Goal: Task Accomplishment & Management: Use online tool/utility

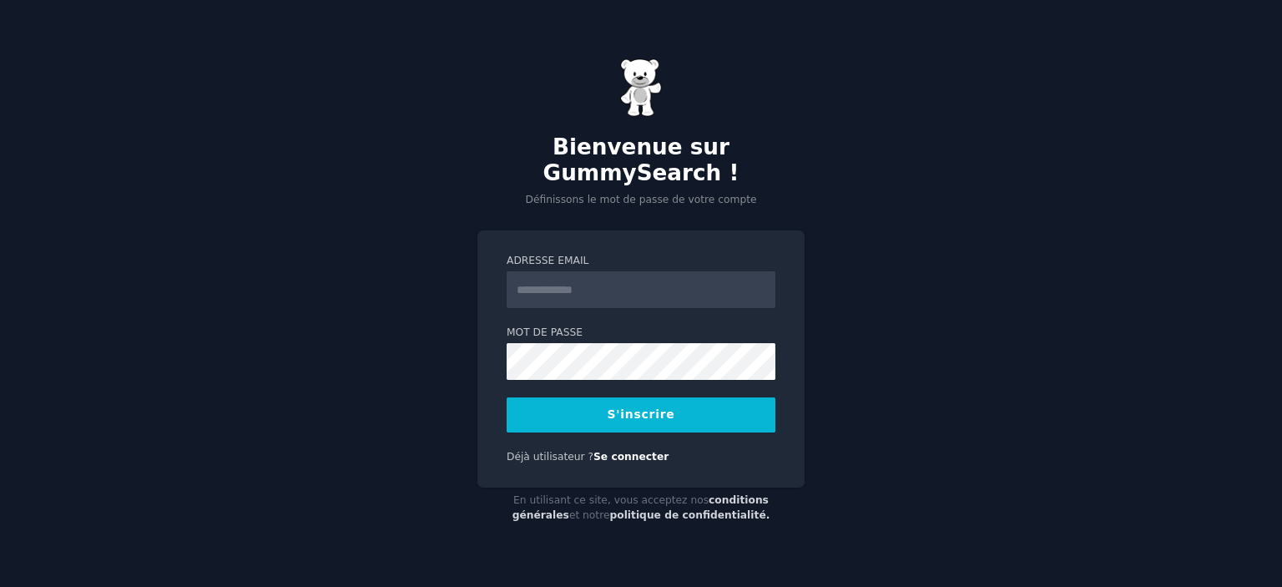
click at [544, 290] on input "Adresse email" at bounding box center [641, 289] width 269 height 37
type input "**********"
click at [641, 409] on font "S'inscrire" at bounding box center [642, 413] width 68 height 13
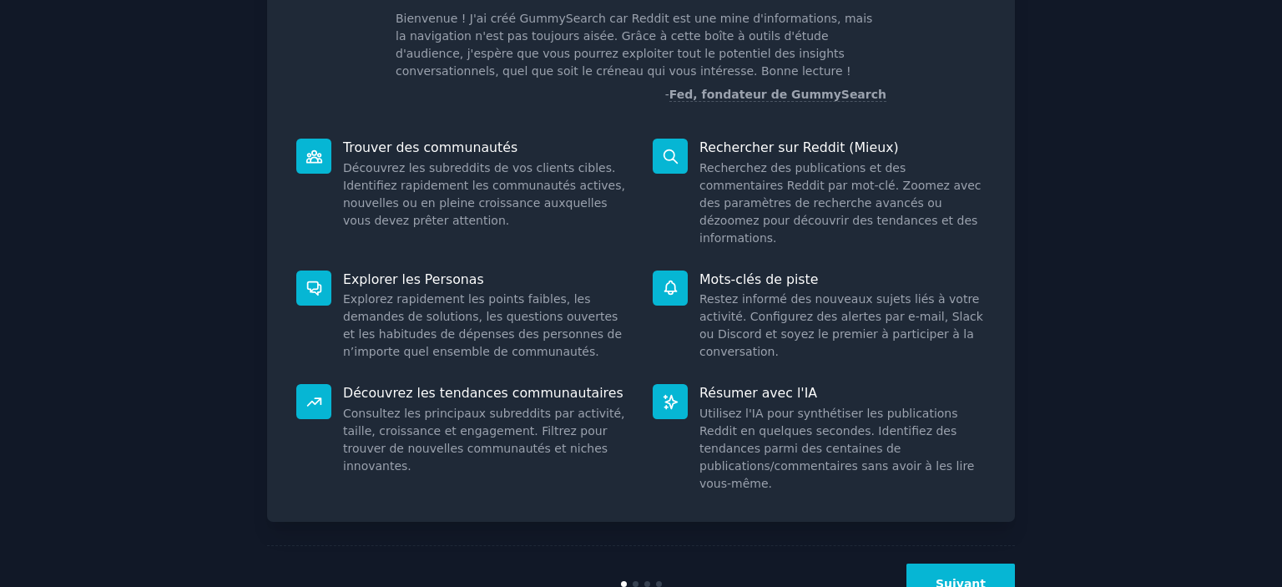
scroll to position [135, 0]
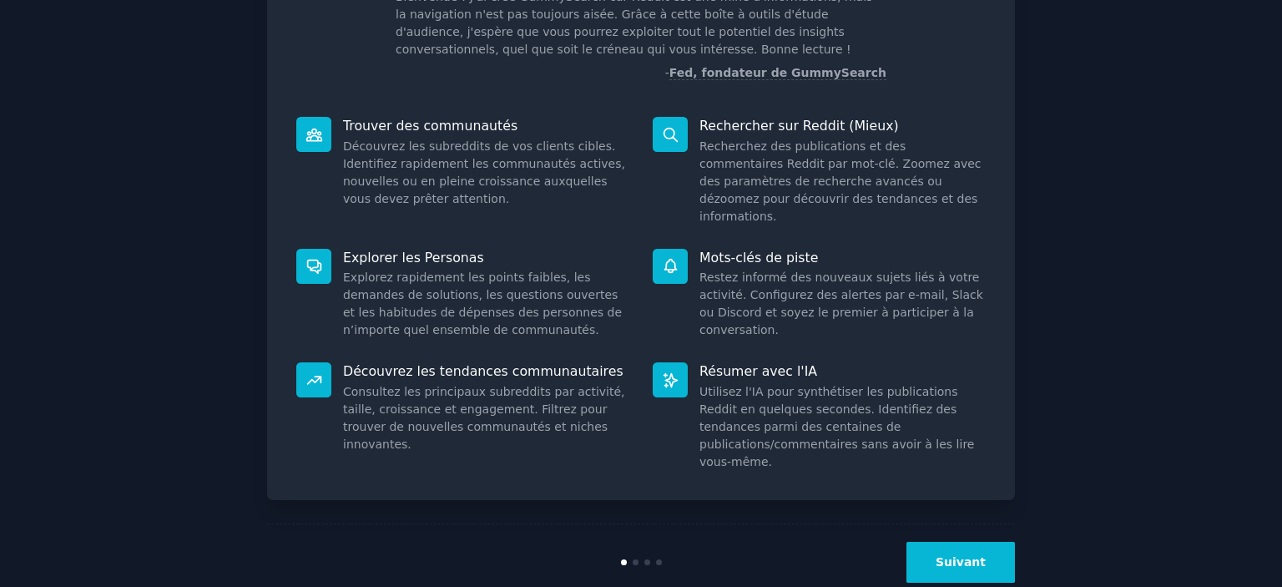
click at [970, 555] on font "Suivant" at bounding box center [961, 561] width 50 height 13
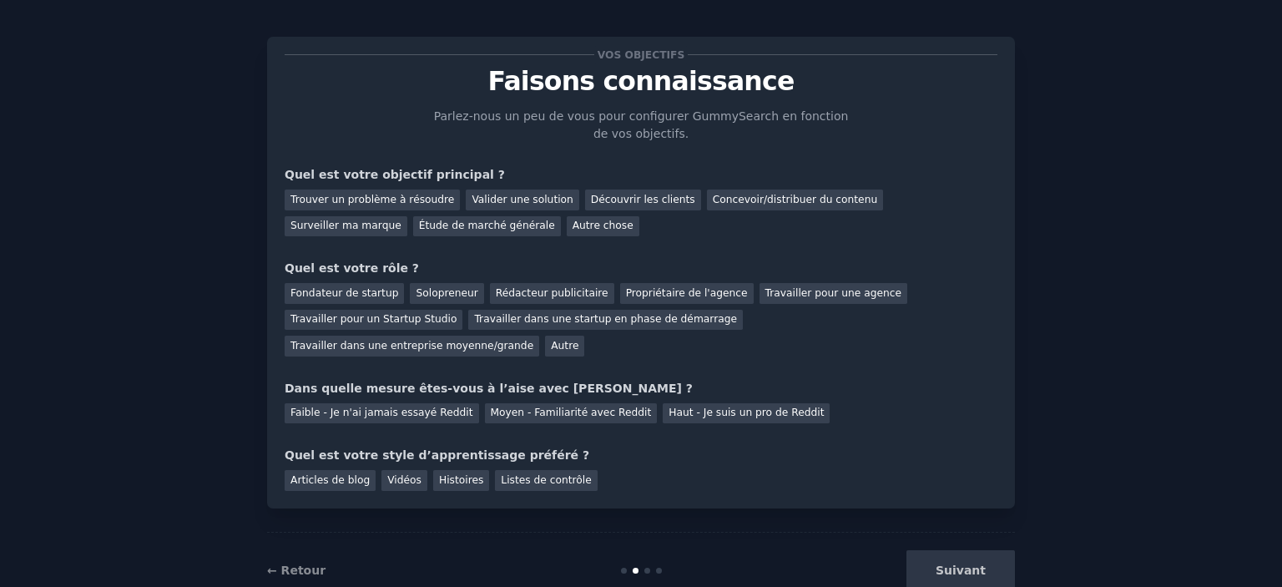
scroll to position [28, 0]
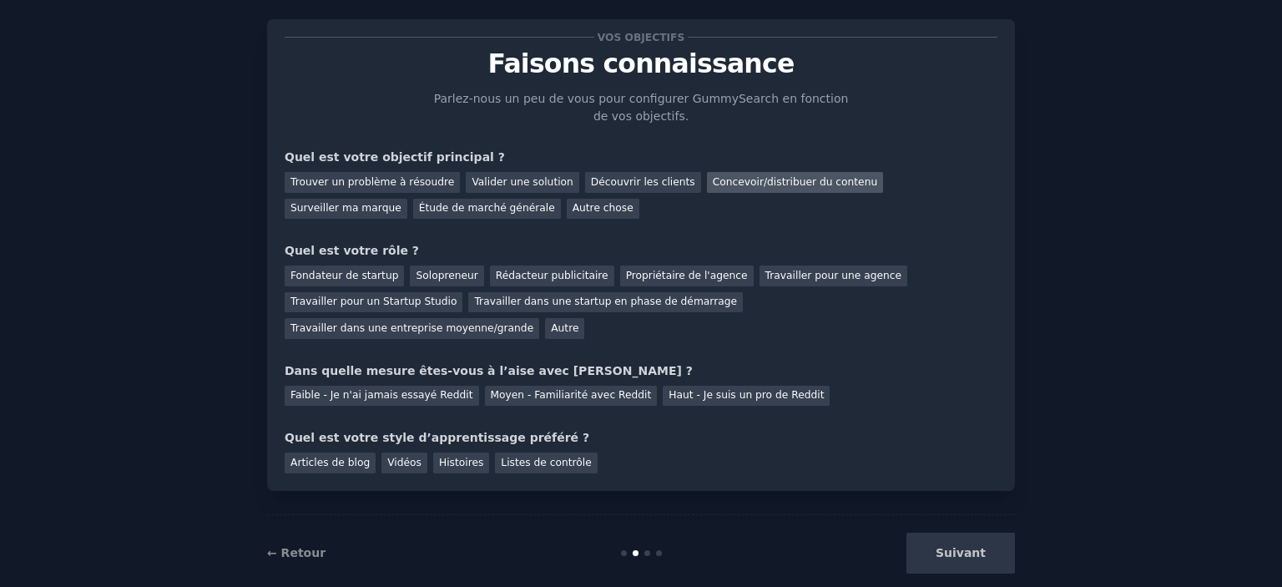
click at [776, 180] on font "Concevoir/distribuer du contenu" at bounding box center [795, 182] width 165 height 12
click at [661, 278] on font "Propriétaire de l'agence" at bounding box center [687, 276] width 122 height 12
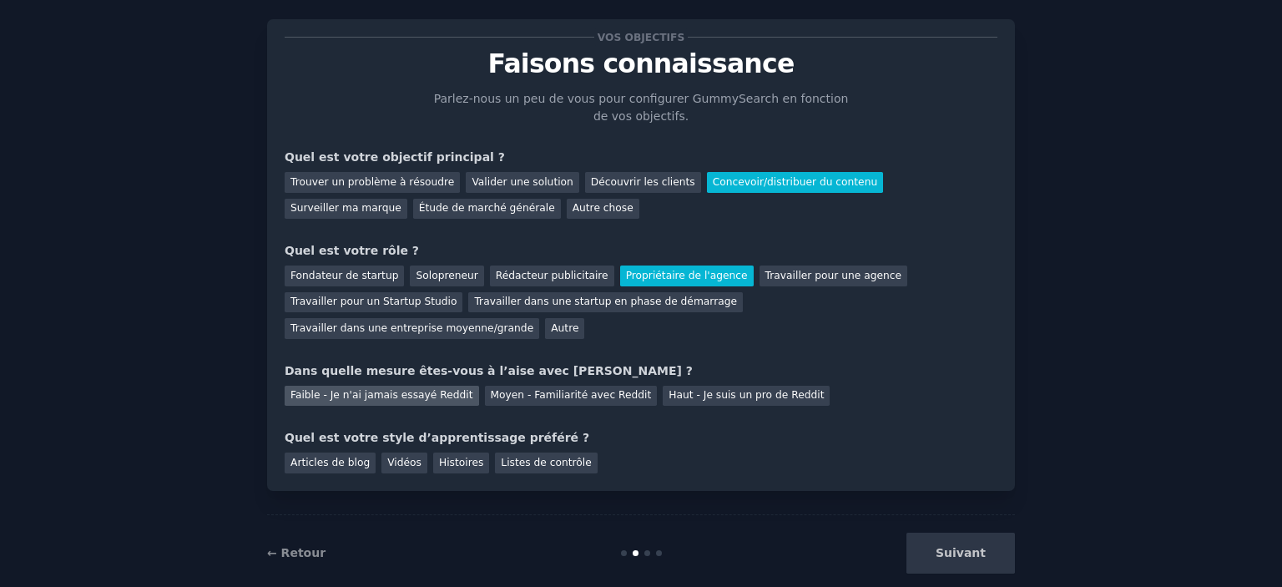
click at [389, 389] on font "Faible - Je n'ai jamais essayé Reddit" at bounding box center [382, 395] width 183 height 12
click at [397, 457] on font "Vidéos" at bounding box center [404, 463] width 34 height 12
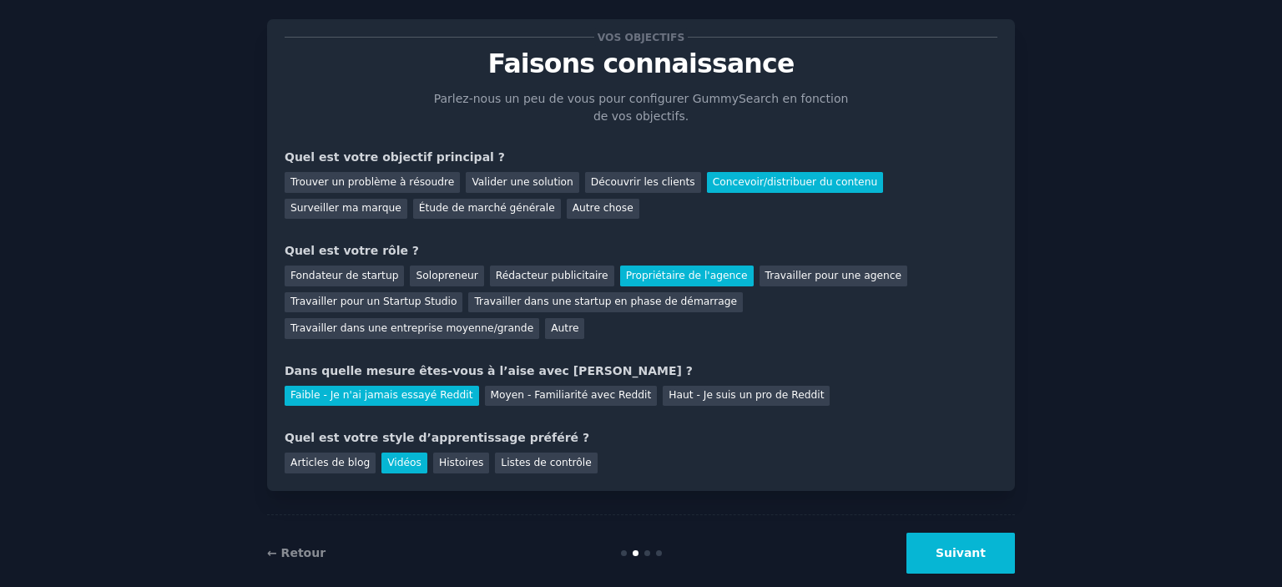
click at [964, 546] on font "Suivant" at bounding box center [961, 552] width 50 height 13
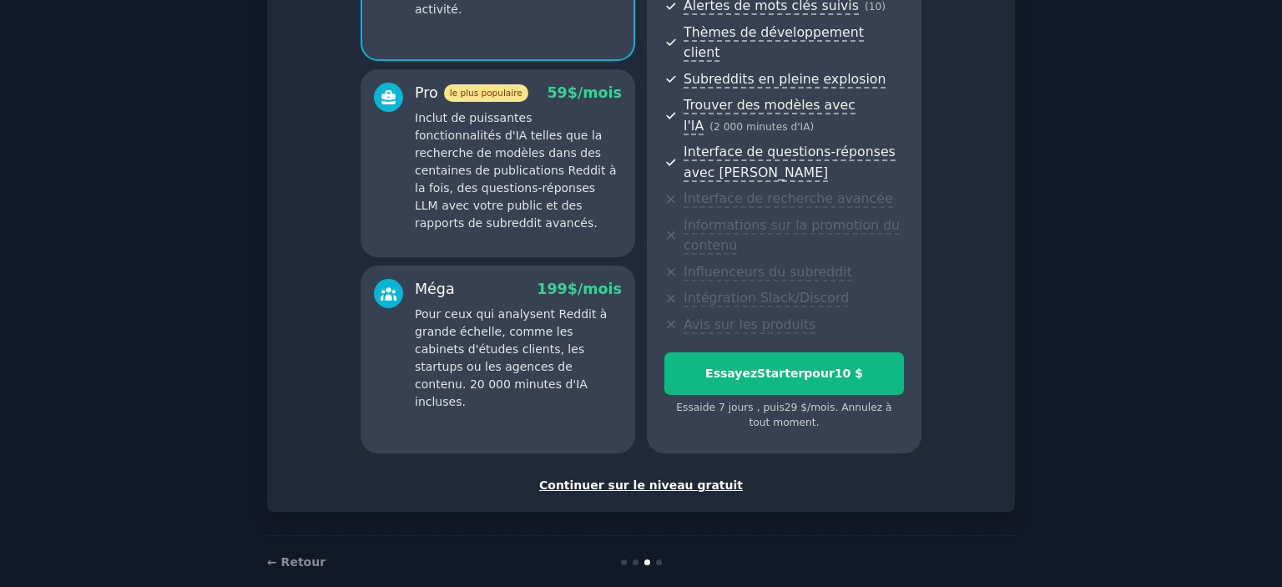
scroll to position [278, 0]
click at [670, 477] on font "Continuer sur le niveau gratuit" at bounding box center [641, 483] width 204 height 13
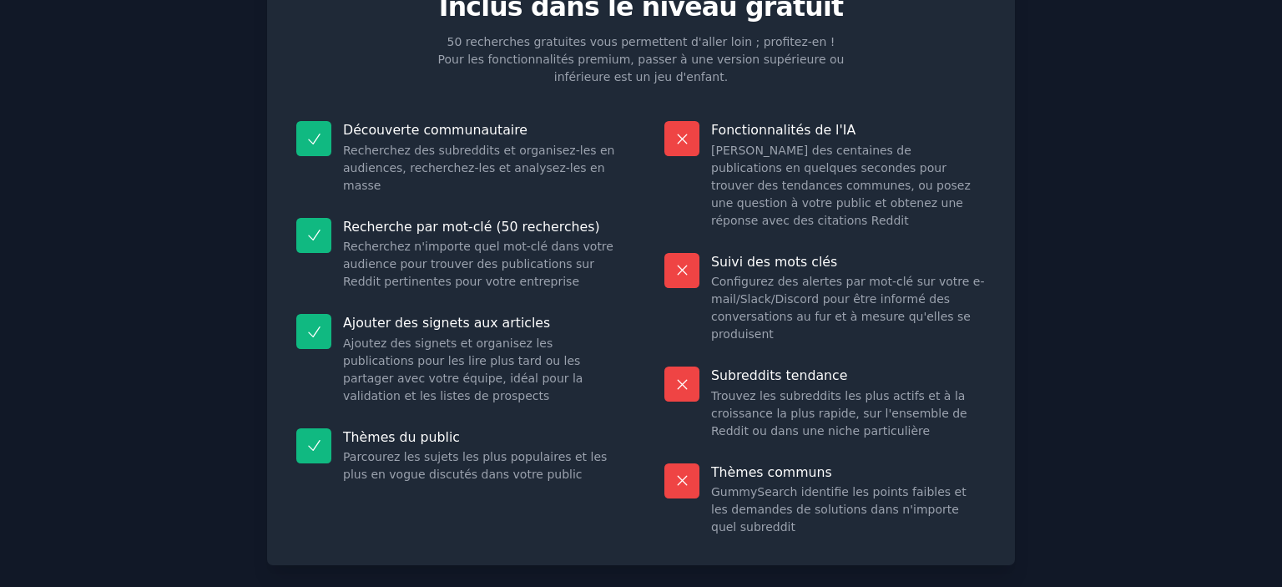
scroll to position [168, 0]
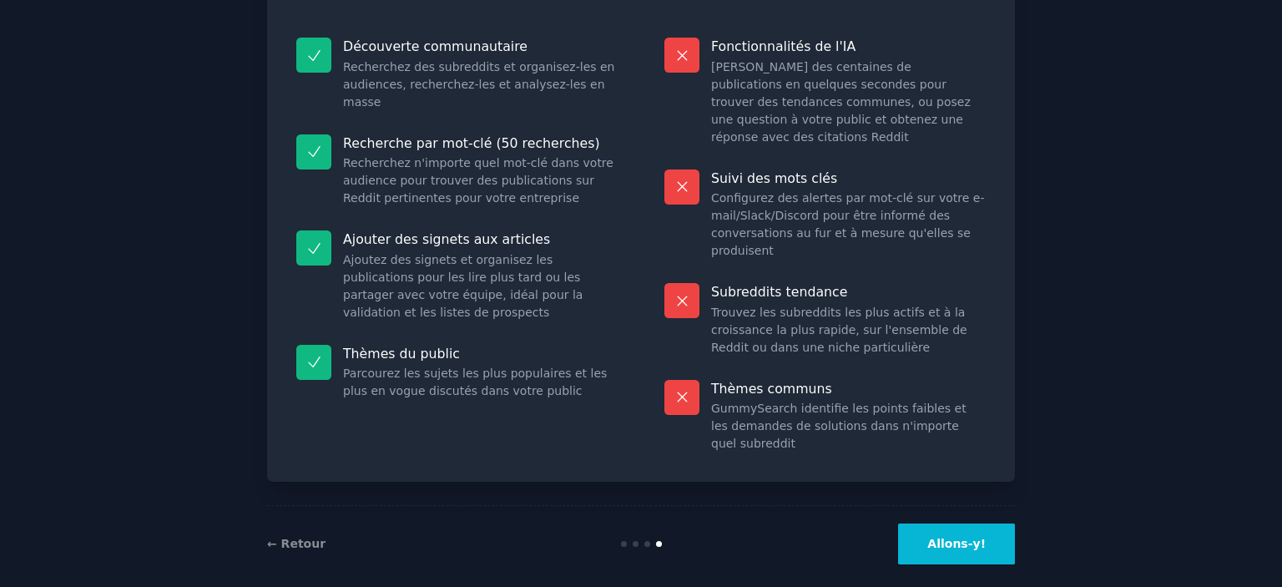
click at [936, 524] on button "Allons-y!" at bounding box center [956, 544] width 117 height 41
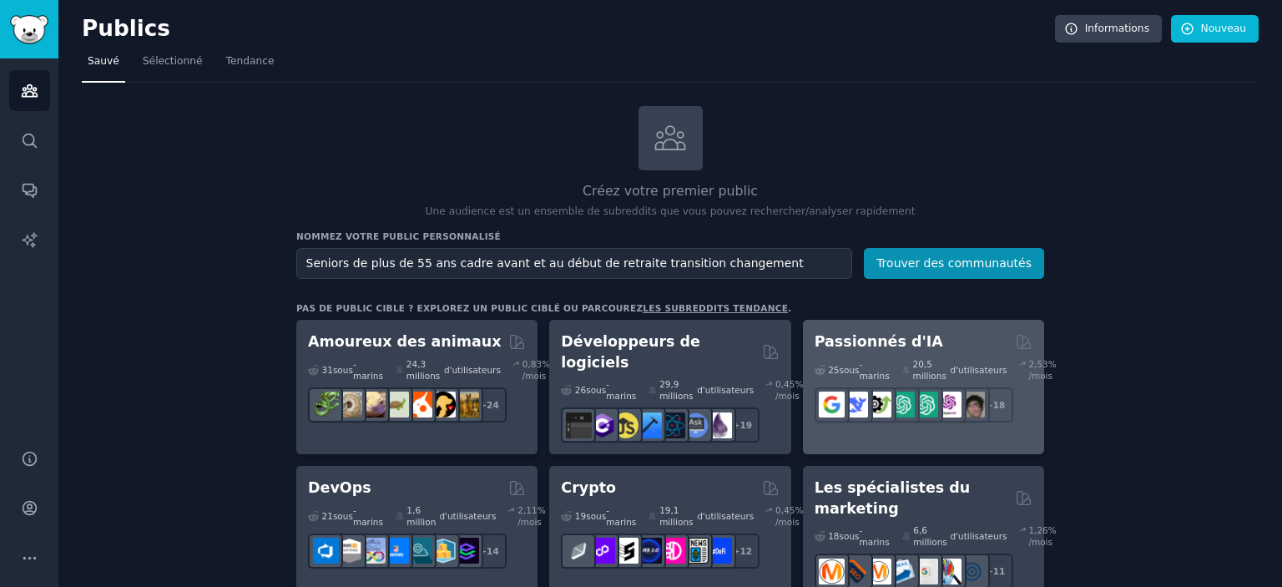
scroll to position [83, 0]
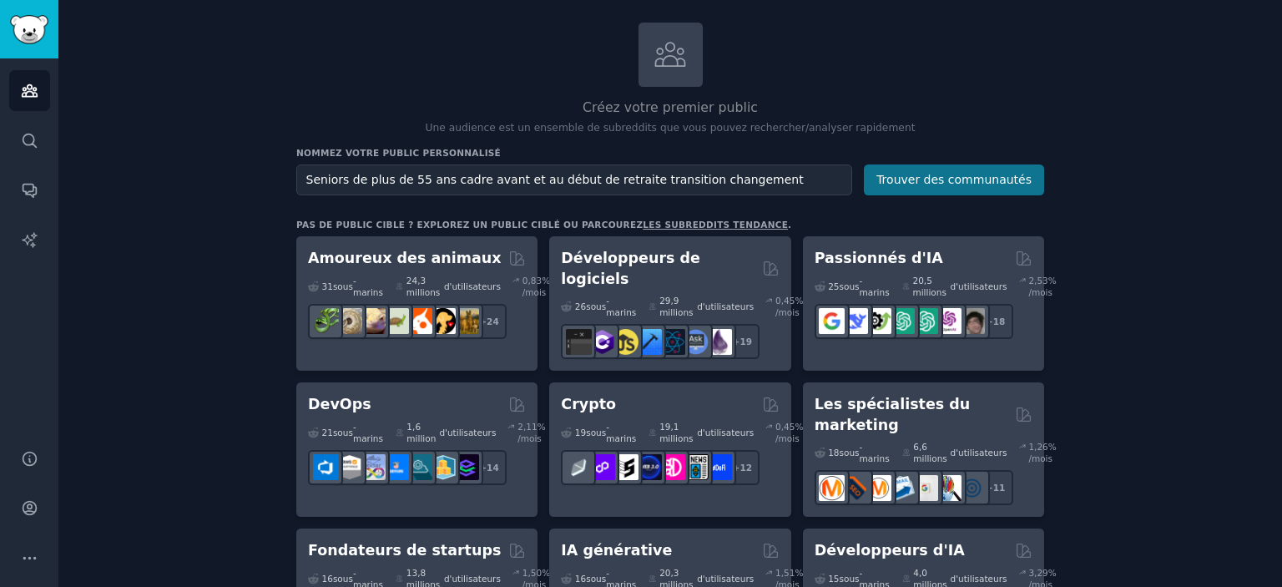
type input "Seniors de plus de 55 ans cadre avant et au début de retraite transition change…"
click at [960, 178] on font "Trouver des communautés" at bounding box center [954, 179] width 155 height 13
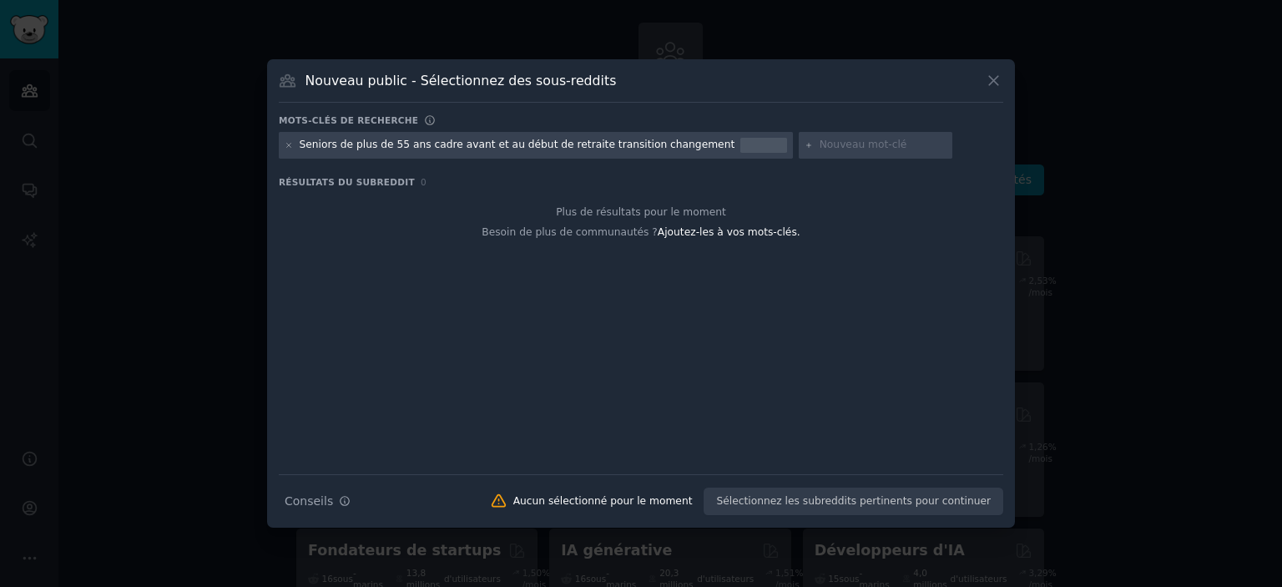
click at [820, 138] on input "text" at bounding box center [883, 145] width 127 height 15
click at [835, 502] on div "Conseils de recherche Conseils Aucun sélectionné pour le moment Sélectionnez le…" at bounding box center [641, 495] width 725 height 42
click at [710, 235] on font "Ajoutez-les à vos mots-clés." at bounding box center [729, 232] width 143 height 12
click at [631, 505] on font "Aucun sélectionné pour le moment" at bounding box center [604, 501] width 180 height 12
click at [815, 507] on div "Conseils de recherche Conseils Aucun sélectionné pour le moment Sélectionnez le…" at bounding box center [641, 495] width 725 height 42
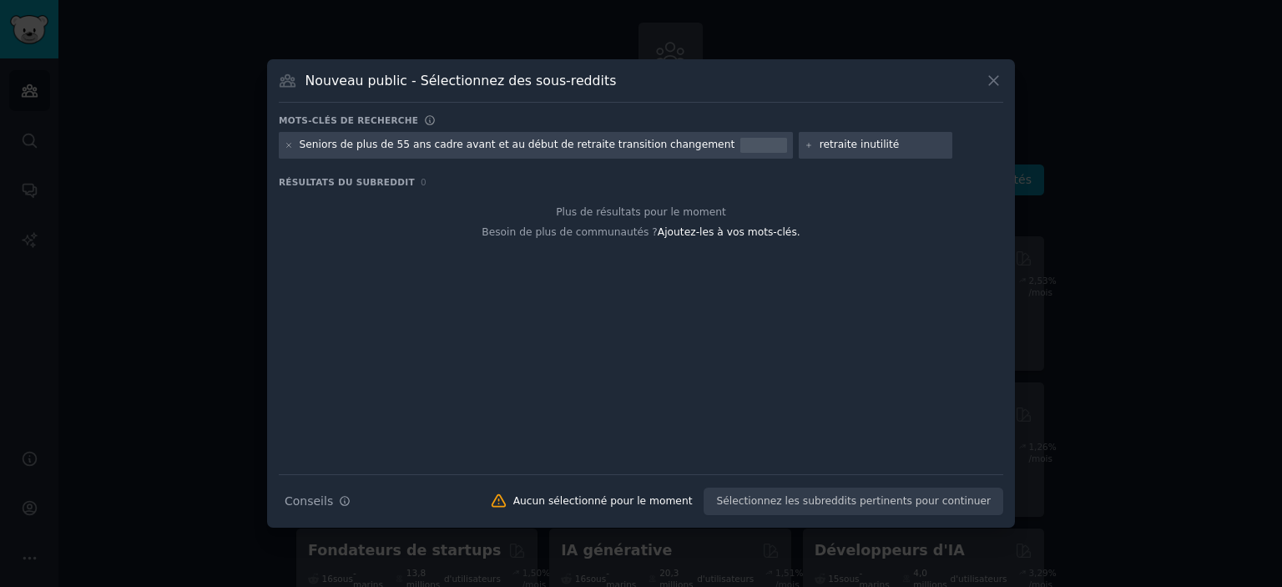
click at [820, 498] on div "Conseils de recherche Conseils Aucun sélectionné pour le moment Sélectionnez le…" at bounding box center [641, 495] width 725 height 42
click at [741, 143] on div at bounding box center [764, 145] width 47 height 15
click at [290, 146] on icon at bounding box center [289, 145] width 9 height 9
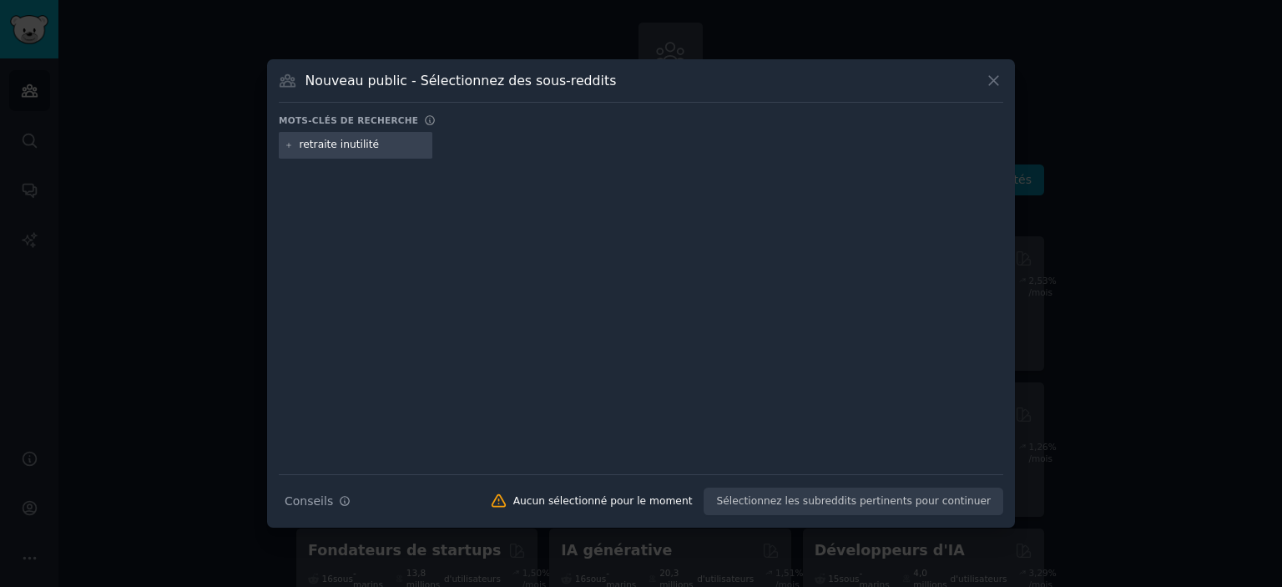
click at [831, 504] on div "Conseils de recherche Conseils Aucun sélectionné pour le moment Sélectionnez le…" at bounding box center [641, 495] width 725 height 42
click at [386, 144] on input "retraite inutilité" at bounding box center [363, 145] width 127 height 15
type input "r"
type input "séniors sens ikigai"
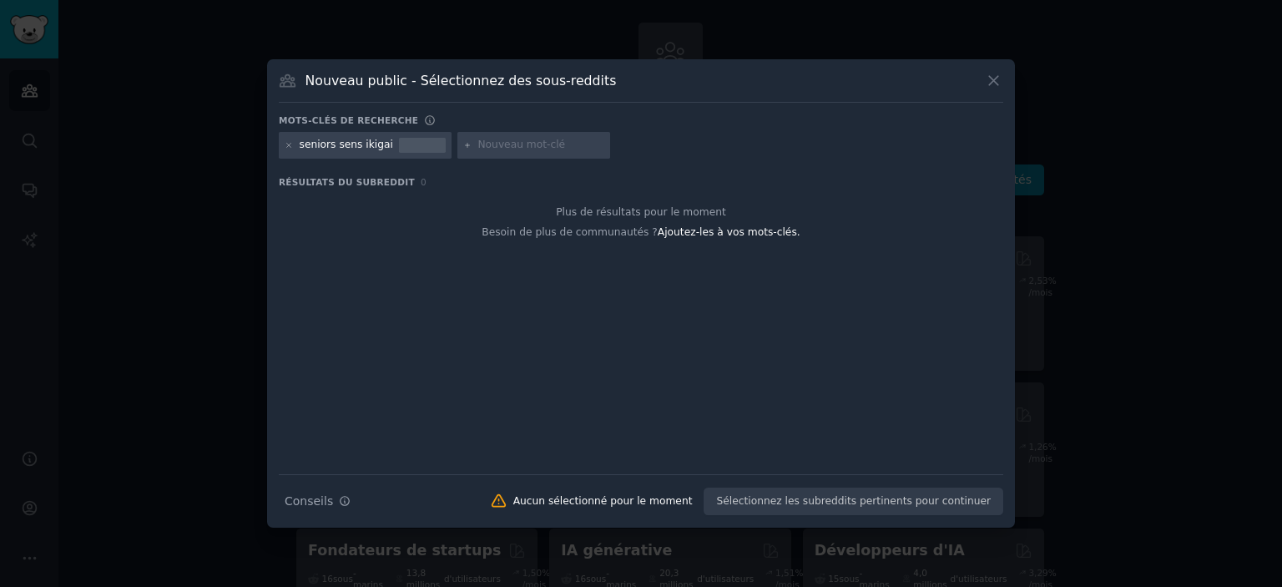
click at [409, 149] on div at bounding box center [422, 145] width 47 height 15
click at [484, 142] on input "text" at bounding box center [541, 145] width 127 height 15
type input "vieux"
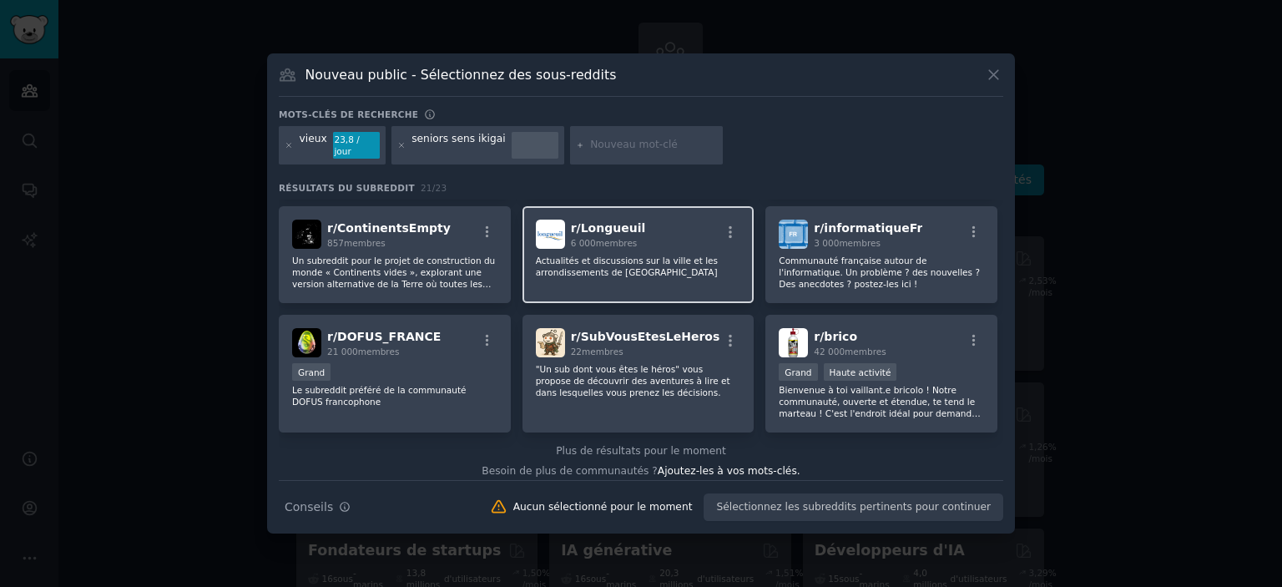
scroll to position [649, 0]
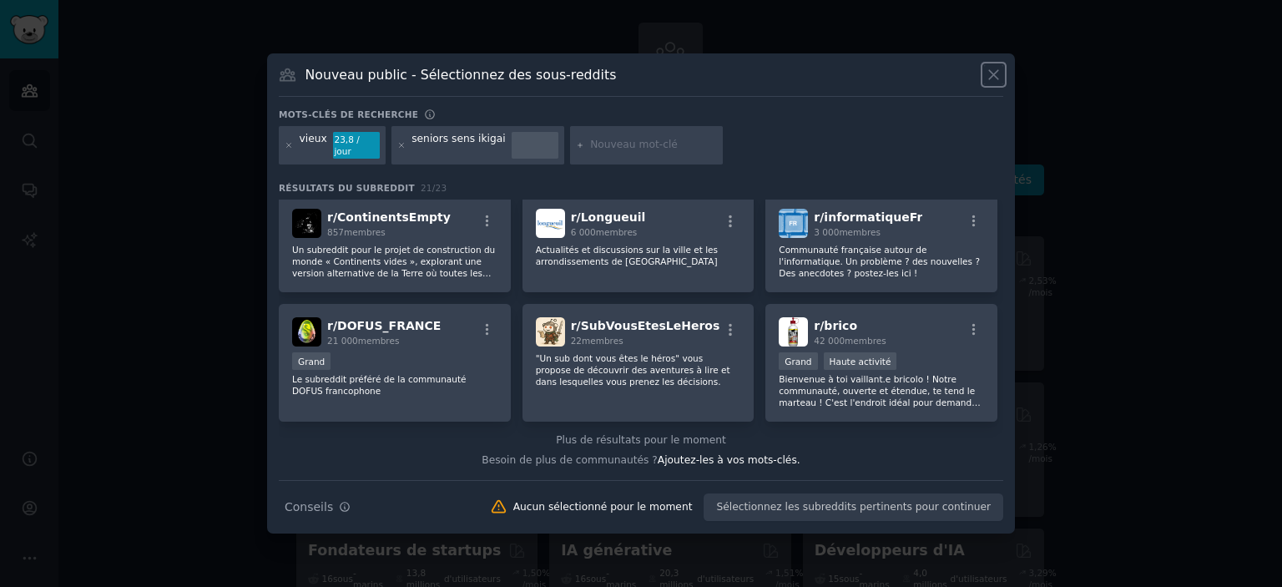
drag, startPoint x: 990, startPoint y: 78, endPoint x: 980, endPoint y: 71, distance: 12.0
click at [987, 77] on icon at bounding box center [994, 75] width 18 height 18
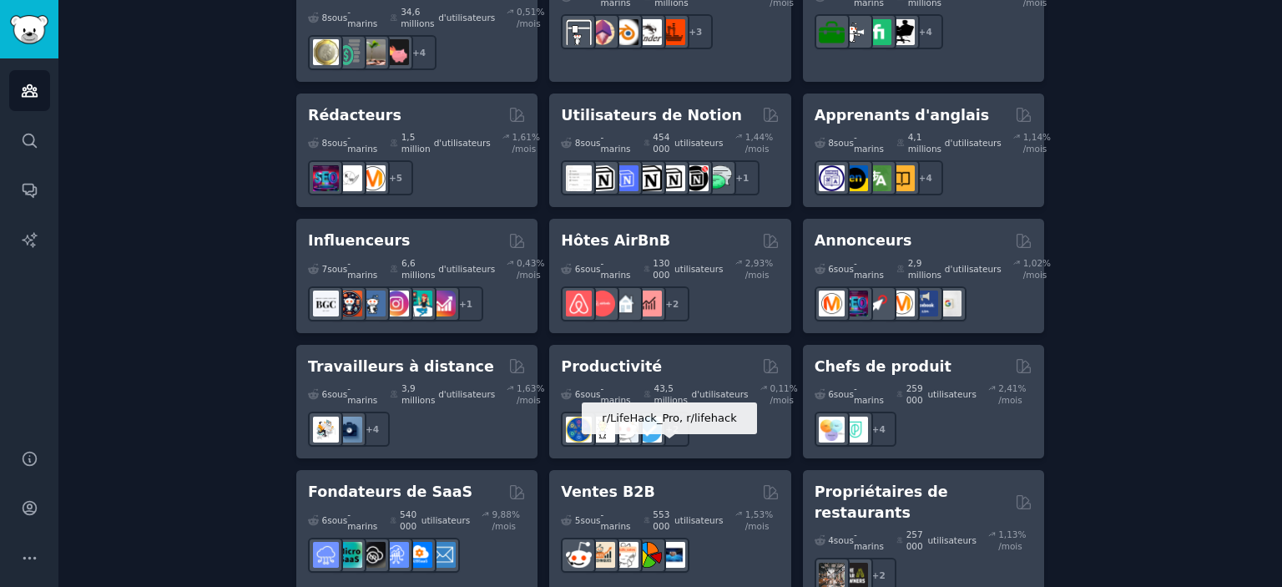
scroll to position [1513, 0]
